Goal: Information Seeking & Learning: Compare options

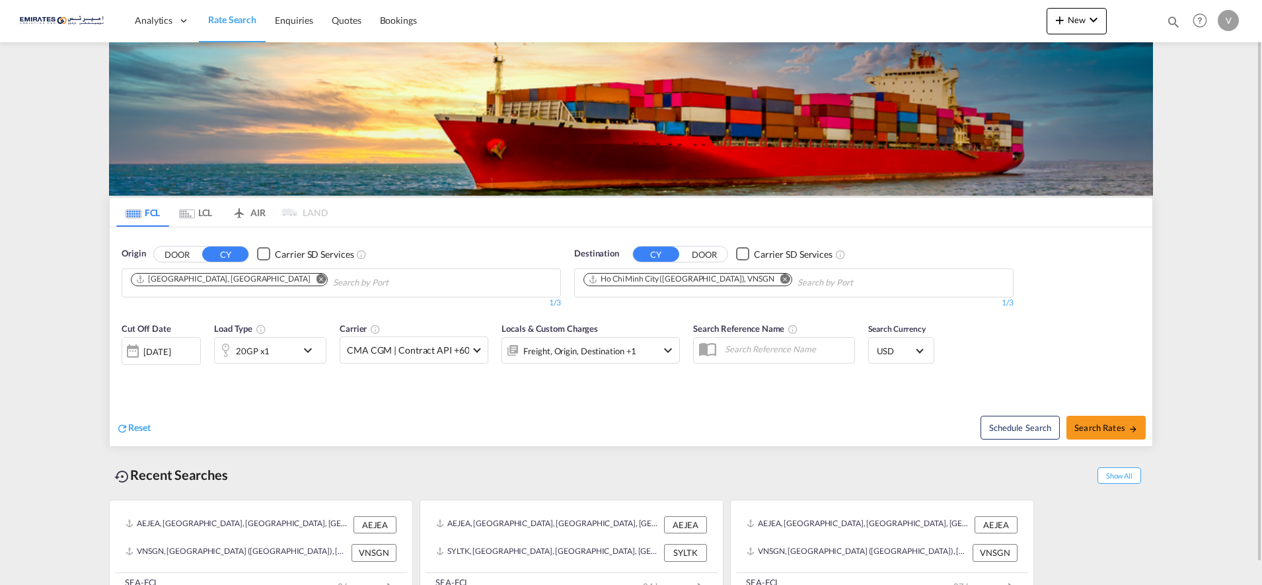
click at [780, 277] on md-icon "Remove" at bounding box center [785, 279] width 10 height 10
click at [628, 278] on input "Chips input." at bounding box center [646, 282] width 126 height 21
click at [612, 281] on body "Analytics Dashboard Rate Search Enquiries Quotes Bookings" at bounding box center [631, 292] width 1262 height 585
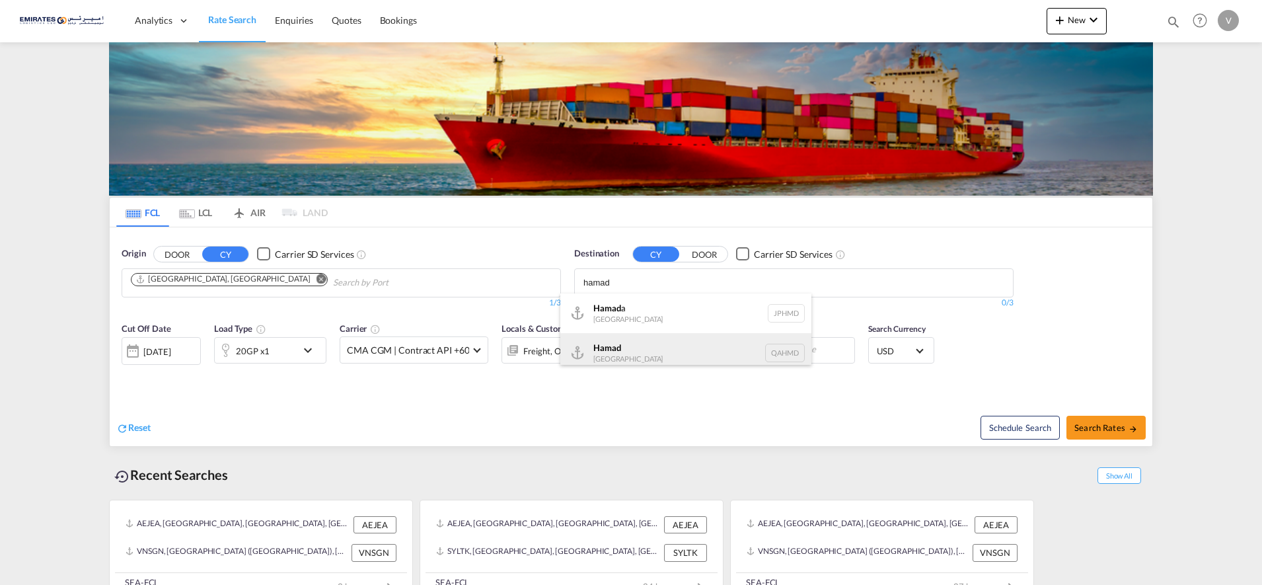
type input "hamad"
click at [612, 352] on div "Hamad [GEOGRAPHIC_DATA] QAHMD" at bounding box center [685, 353] width 251 height 40
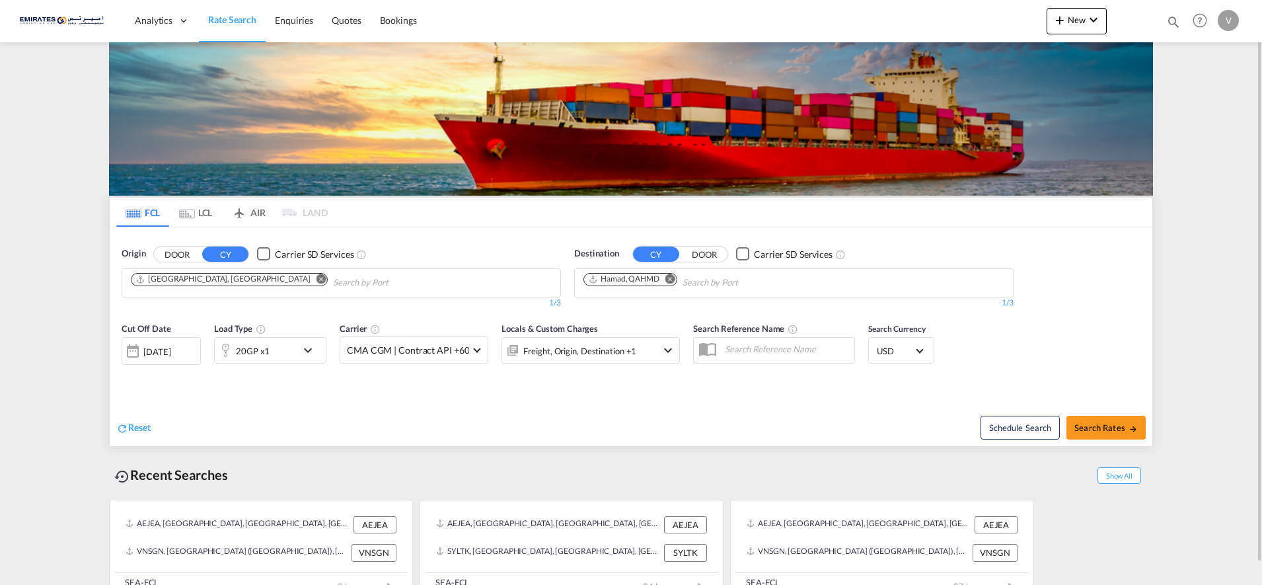
click at [309, 350] on md-icon "icon-chevron-down" at bounding box center [311, 350] width 22 height 16
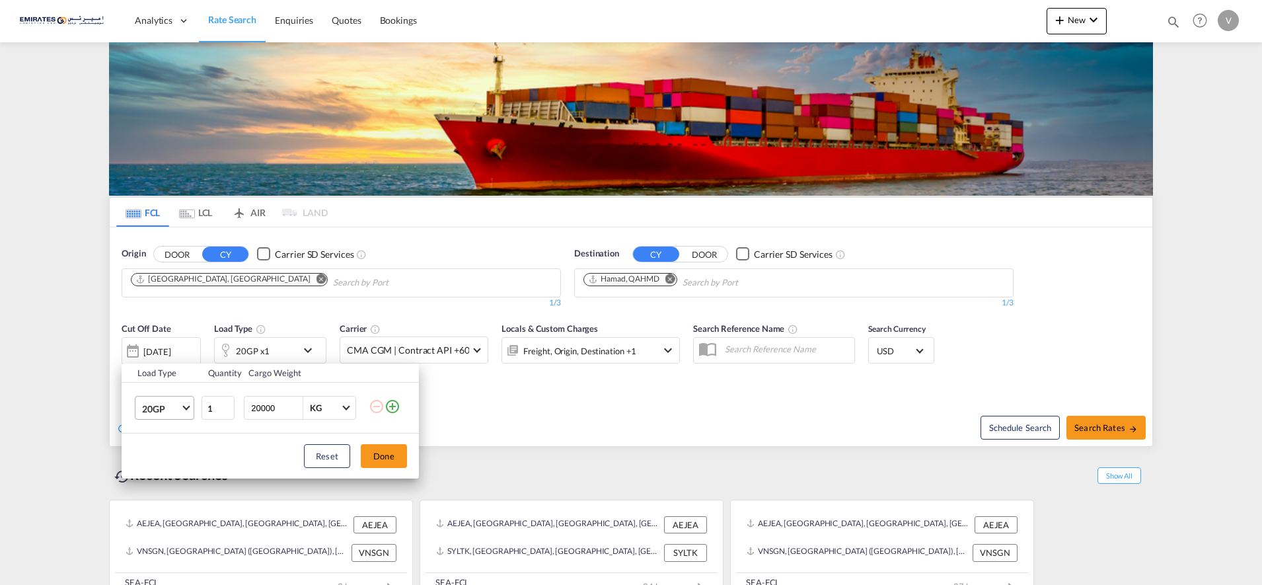
click at [178, 403] on span "20GP" at bounding box center [161, 408] width 38 height 13
click at [161, 462] on md-option "40HC" at bounding box center [176, 472] width 90 height 32
drag, startPoint x: 392, startPoint y: 456, endPoint x: 598, endPoint y: 454, distance: 206.2
click at [392, 455] on button "Done" at bounding box center [384, 456] width 46 height 24
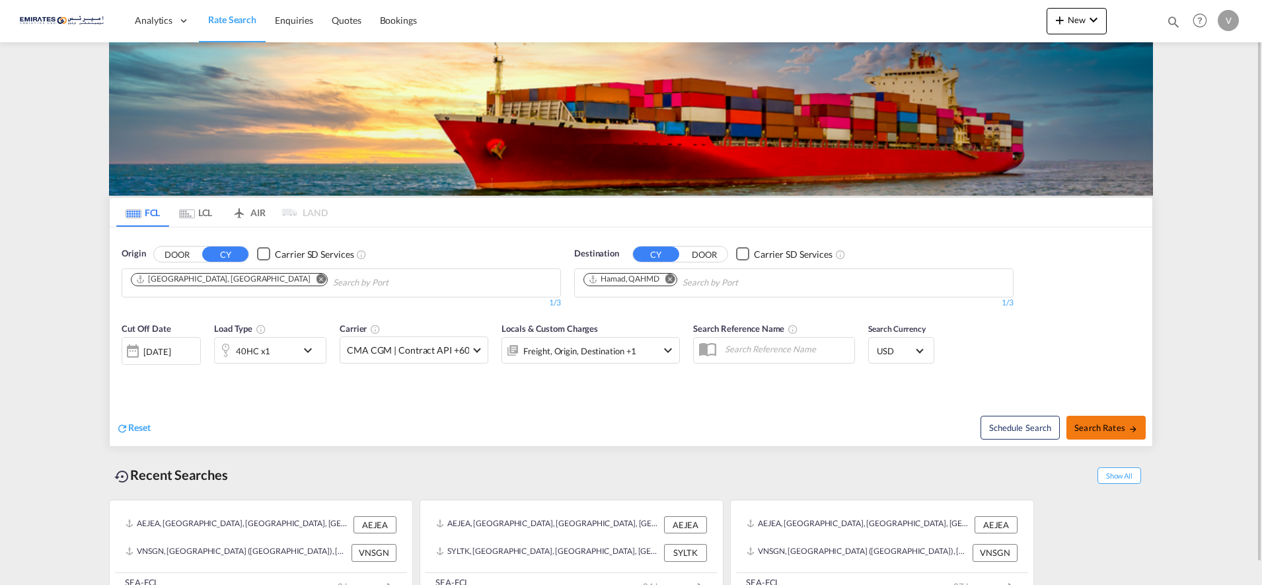
click at [1101, 429] on span "Search Rates" at bounding box center [1105, 427] width 63 height 11
type input "AEJEA to QAHMD / [DATE]"
